Goal: Find specific page/section: Find specific page/section

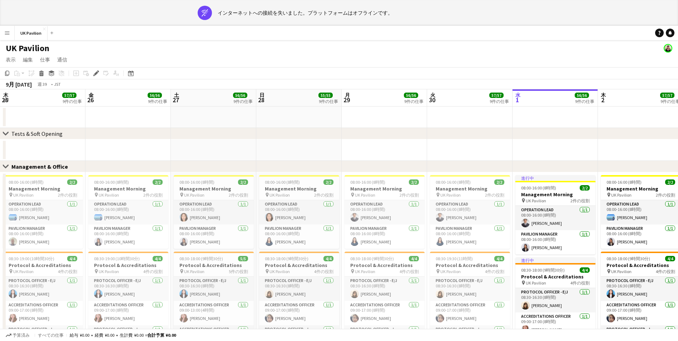
scroll to position [0, 246]
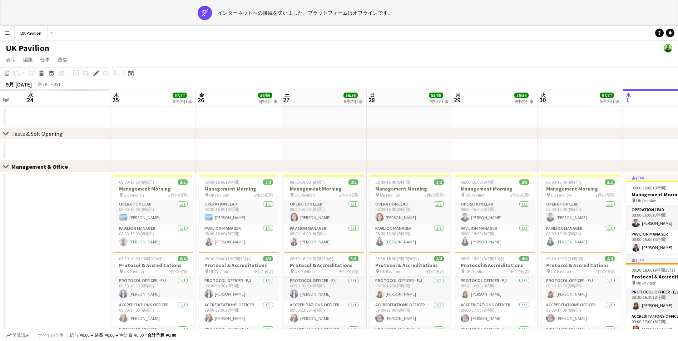
drag, startPoint x: 298, startPoint y: 101, endPoint x: 656, endPoint y: 103, distance: 358.0
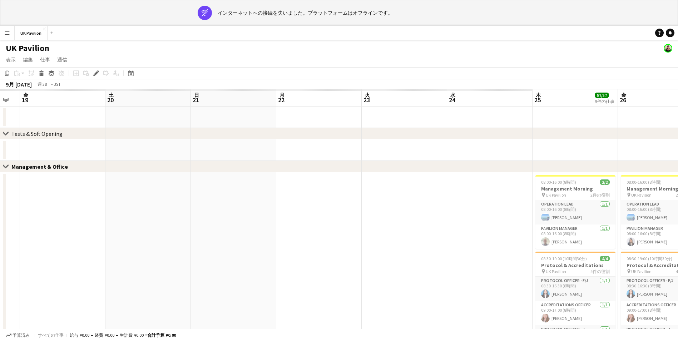
drag, startPoint x: 308, startPoint y: 102, endPoint x: 659, endPoint y: 102, distance: 351.5
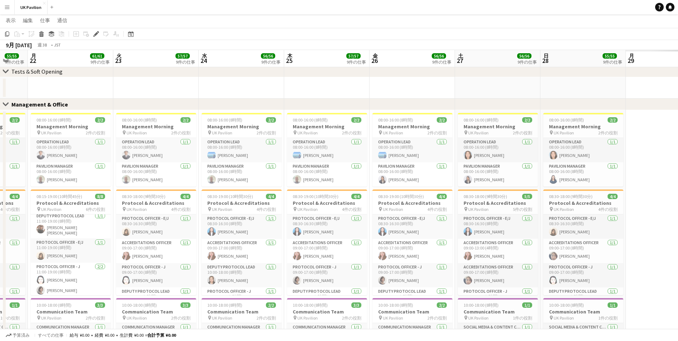
scroll to position [0, 281]
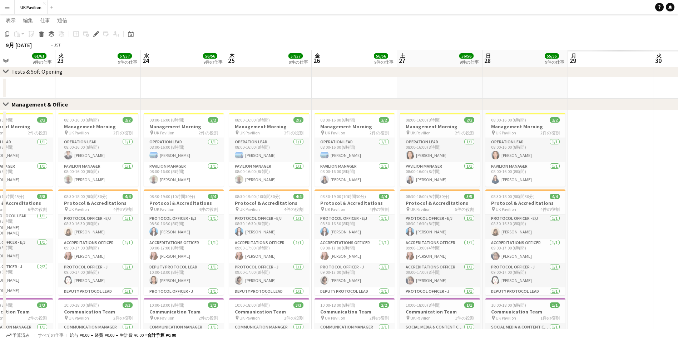
drag, startPoint x: 547, startPoint y: 49, endPoint x: 90, endPoint y: 57, distance: 457.4
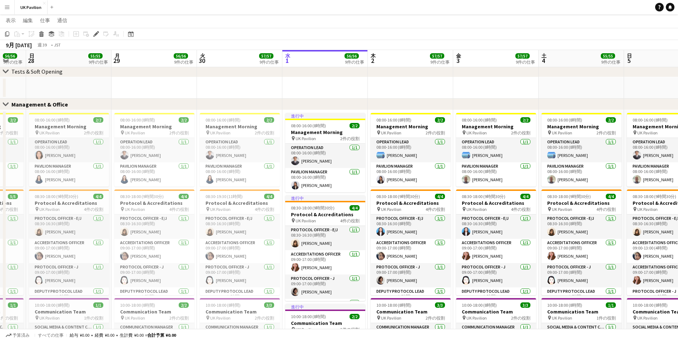
scroll to position [0, 236]
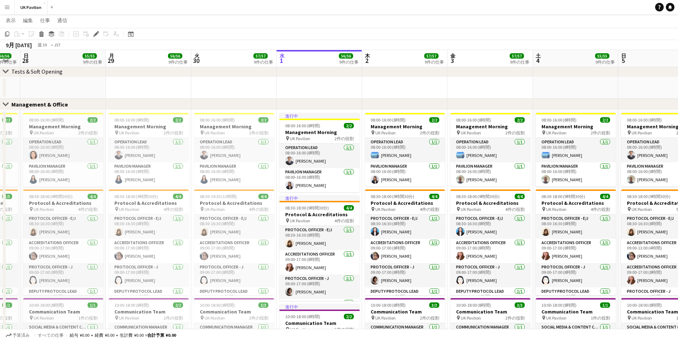
drag, startPoint x: 369, startPoint y: 62, endPoint x: 269, endPoint y: 65, distance: 100.2
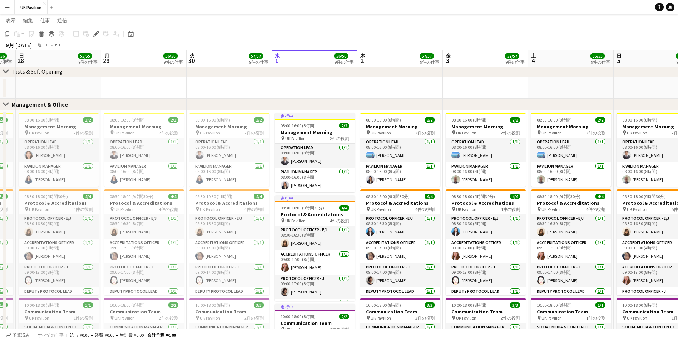
drag, startPoint x: 405, startPoint y: 59, endPoint x: 400, endPoint y: 59, distance: 4.7
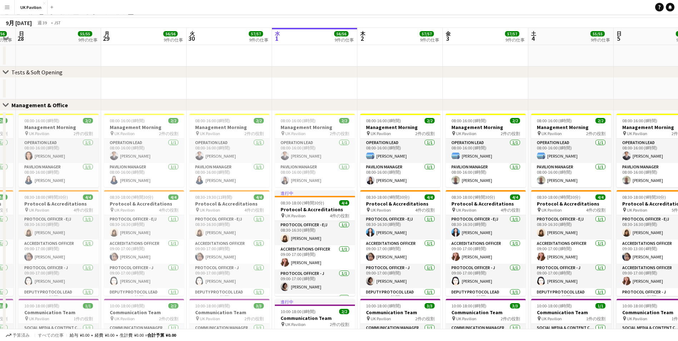
scroll to position [0, 0]
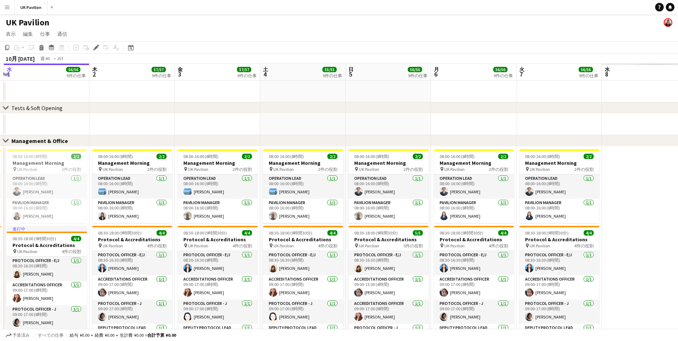
drag, startPoint x: 486, startPoint y: 65, endPoint x: 132, endPoint y: 74, distance: 354.1
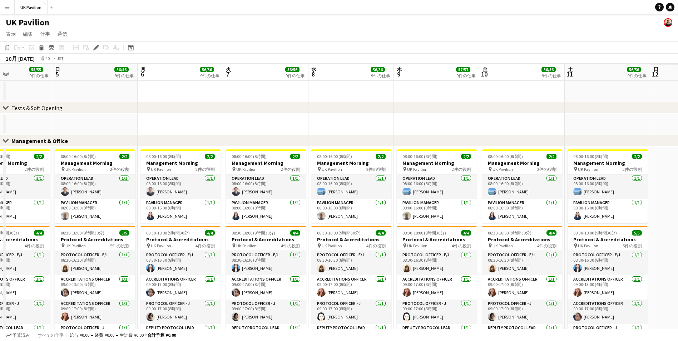
scroll to position [0, 255]
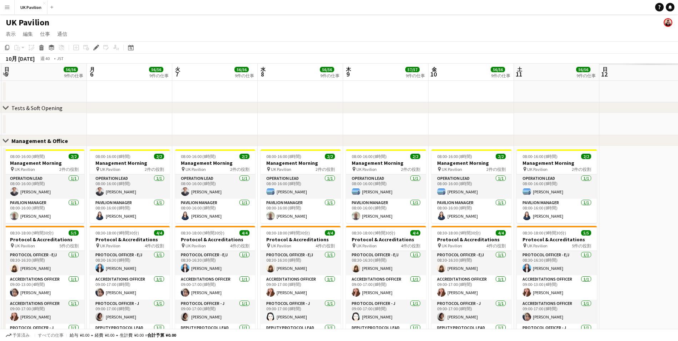
drag, startPoint x: 388, startPoint y: 78, endPoint x: 252, endPoint y: 79, distance: 136.6
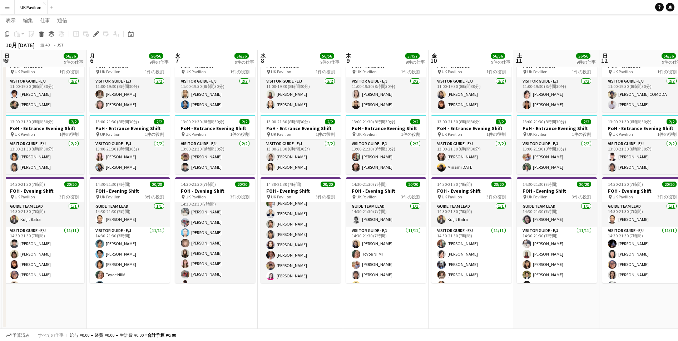
scroll to position [168, 0]
